Goal: Transaction & Acquisition: Purchase product/service

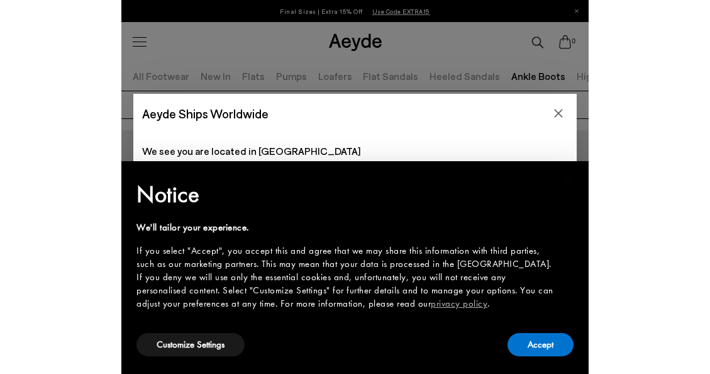
scroll to position [0, 27]
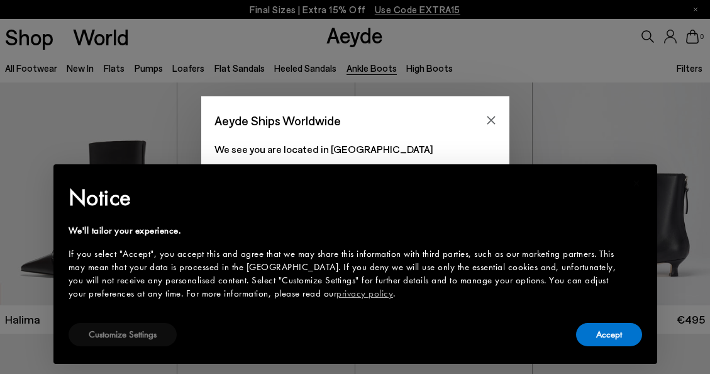
click at [121, 328] on button "Customize Settings" at bounding box center [123, 334] width 108 height 23
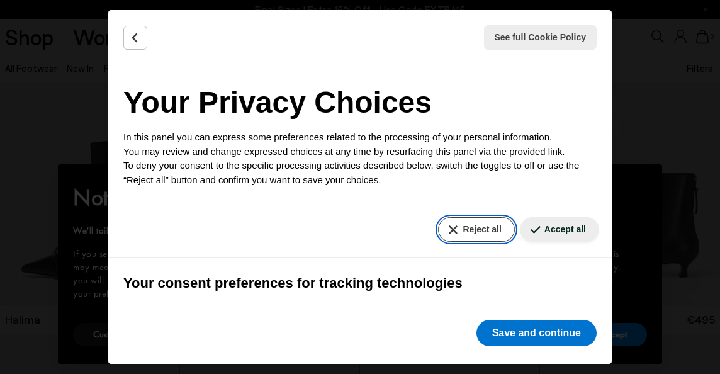
click at [467, 227] on button "Reject all" at bounding box center [476, 229] width 76 height 25
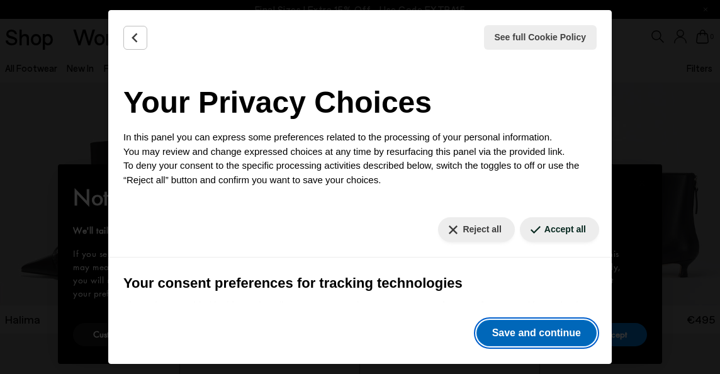
click at [467, 328] on button "Save and continue" at bounding box center [536, 333] width 120 height 26
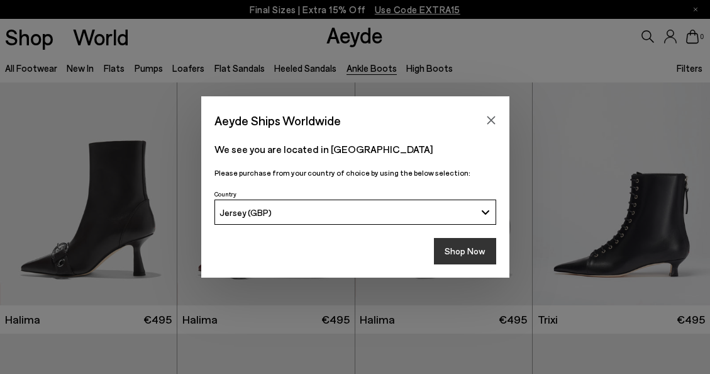
click at [467, 250] on button "Shop Now" at bounding box center [465, 251] width 62 height 26
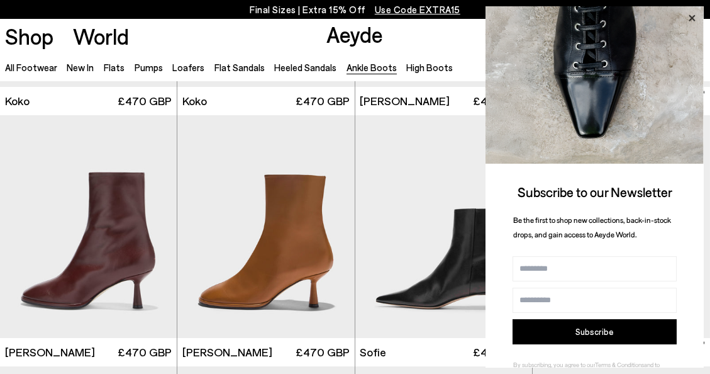
click at [693, 20] on icon at bounding box center [692, 18] width 16 height 16
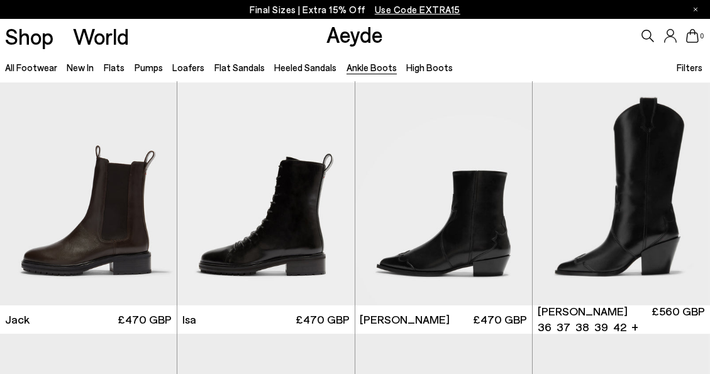
scroll to position [1756, 0]
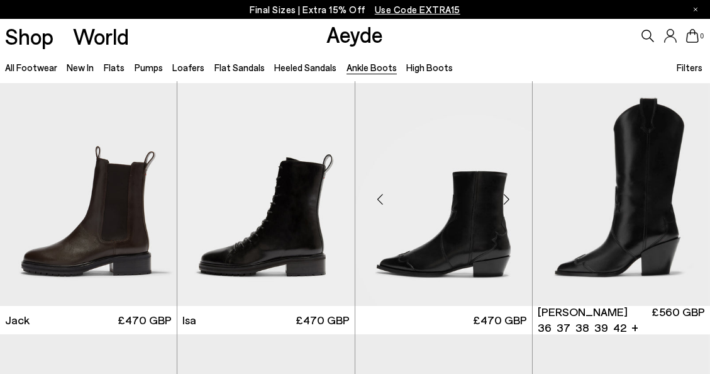
click at [477, 232] on img at bounding box center [444, 194] width 177 height 223
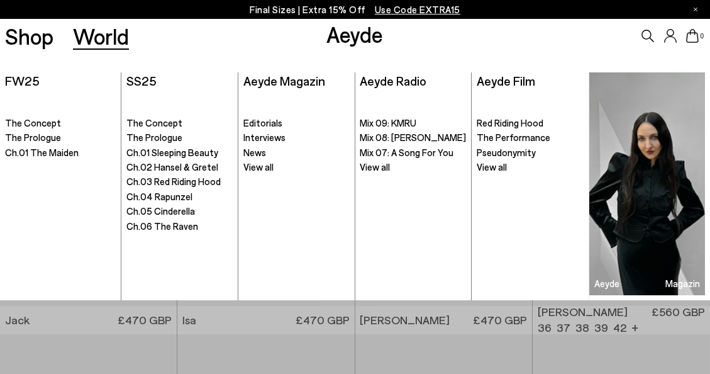
scroll to position [526, 0]
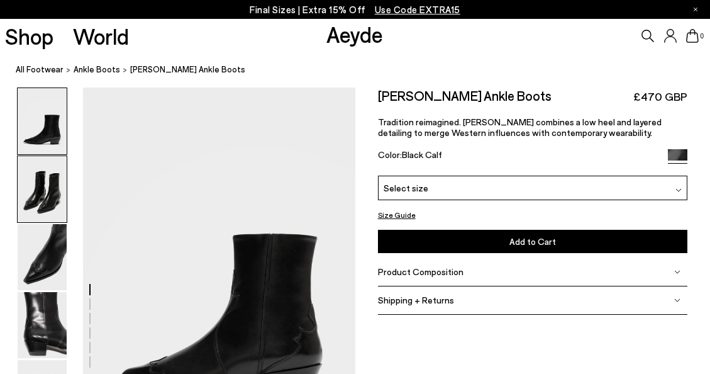
click at [47, 189] on img at bounding box center [42, 189] width 49 height 66
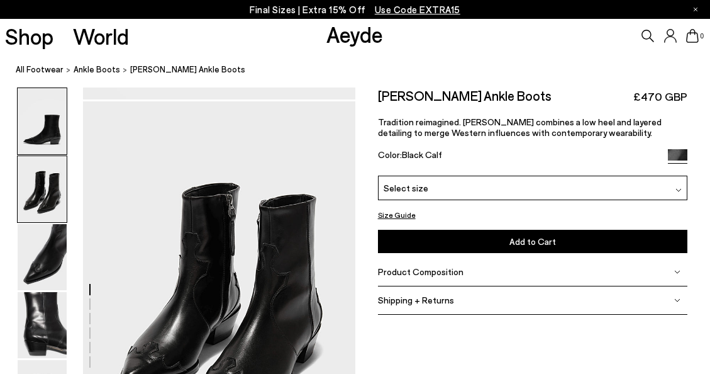
scroll to position [348, 0]
